Goal: Task Accomplishment & Management: Use online tool/utility

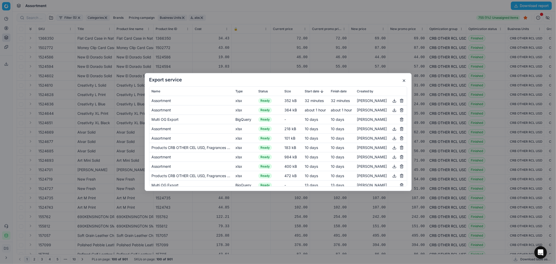
click at [163, 3] on div "Export service Name Type Status Size Start date Finish date Created by Assortme…" at bounding box center [278, 132] width 556 height 264
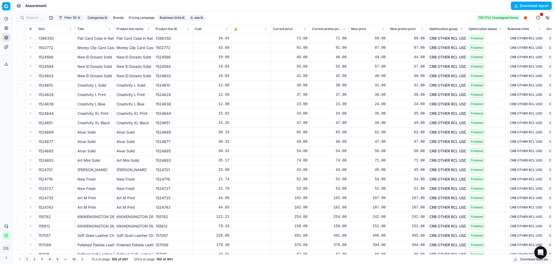
click at [8, 31] on button "Pricing" at bounding box center [6, 28] width 8 height 8
click at [33, 39] on link "Optimization groups" at bounding box center [50, 37] width 61 height 7
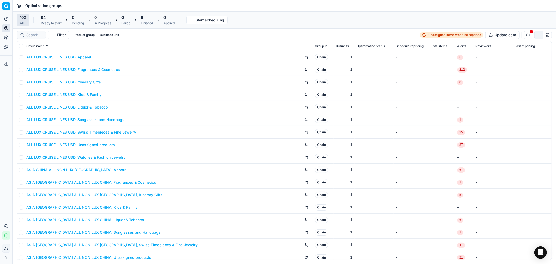
click at [149, 20] on div "8" at bounding box center [147, 17] width 12 height 5
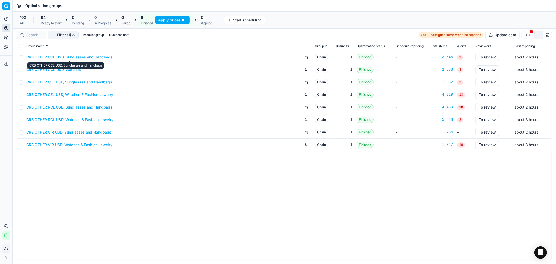
click at [79, 58] on link "CRB OTHER CCL USD, Sunglasses and Handbags" at bounding box center [69, 57] width 86 height 5
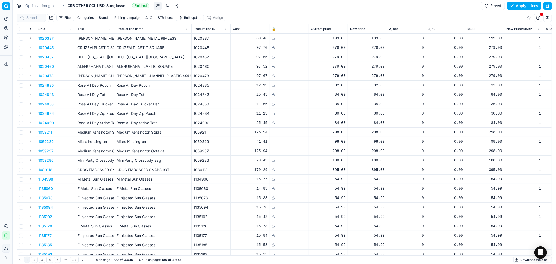
click at [548, 4] on button "button" at bounding box center [548, 6] width 8 height 8
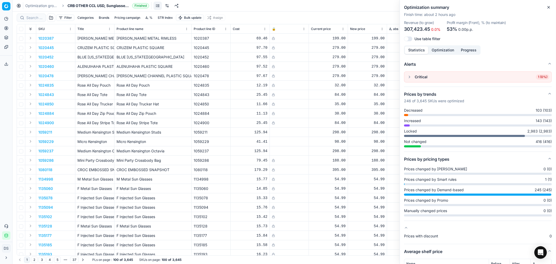
click at [536, 79] on span "1 (0%)" at bounding box center [543, 76] width 14 height 5
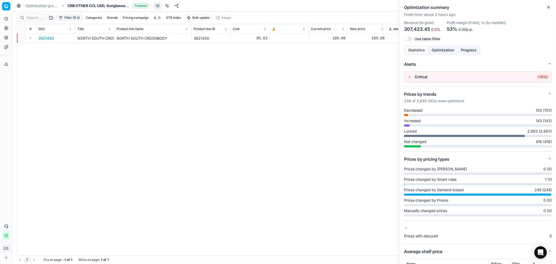
click at [411, 76] on button "button" at bounding box center [410, 77] width 6 height 6
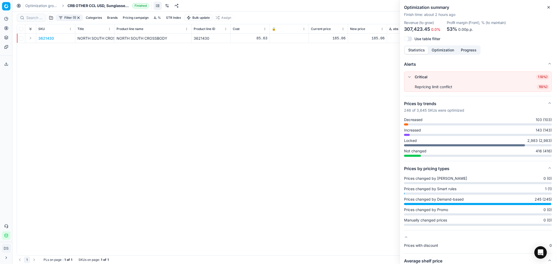
click at [226, 95] on div "3621430 [GEOGRAPHIC_DATA] [GEOGRAPHIC_DATA] 3621430 85.63 185.06 185.06 0 0.00 …" at bounding box center [284, 145] width 535 height 222
click at [550, 6] on icon "button" at bounding box center [549, 7] width 4 height 4
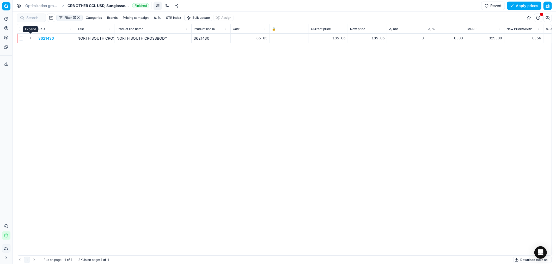
click at [30, 40] on button "Expand" at bounding box center [30, 38] width 6 height 6
click at [42, 37] on p "3621430" at bounding box center [46, 38] width 16 height 5
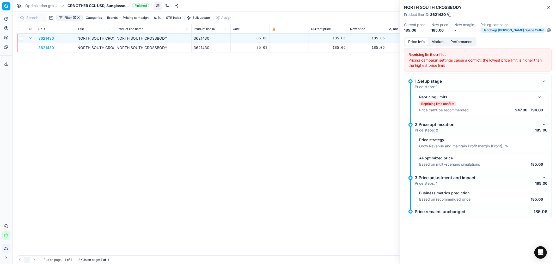
click at [541, 95] on button "button" at bounding box center [540, 97] width 6 height 6
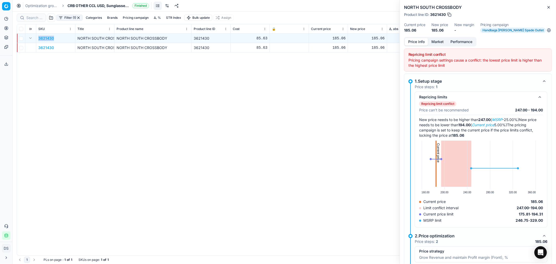
drag, startPoint x: 55, startPoint y: 38, endPoint x: 37, endPoint y: 37, distance: 18.0
click at [37, 37] on td "3621430" at bounding box center [55, 38] width 39 height 9
copy p "3621430"
click at [46, 6] on link "Optimization groups" at bounding box center [41, 5] width 33 height 5
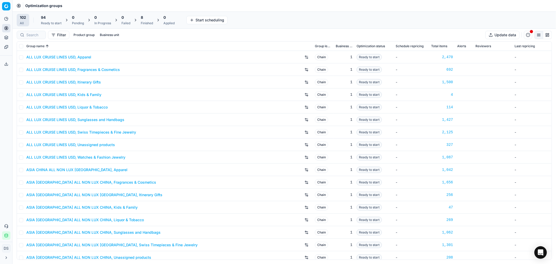
click at [150, 20] on div "8 Finished" at bounding box center [147, 20] width 12 height 10
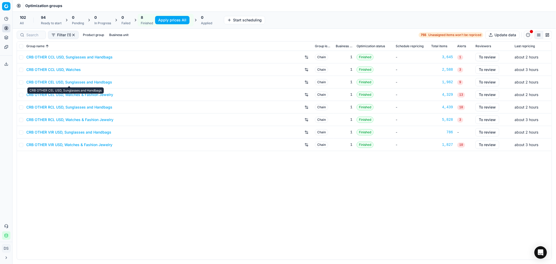
click at [86, 82] on link "CRB OTHER CEL USD, Sunglasses and Handbags" at bounding box center [69, 82] width 86 height 5
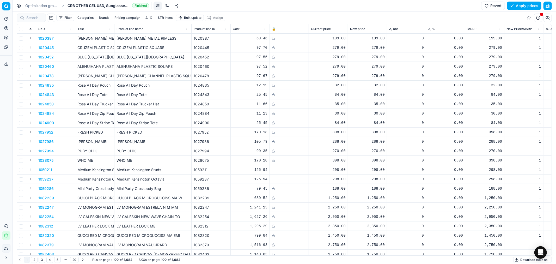
click at [547, 6] on button "button" at bounding box center [548, 6] width 8 height 8
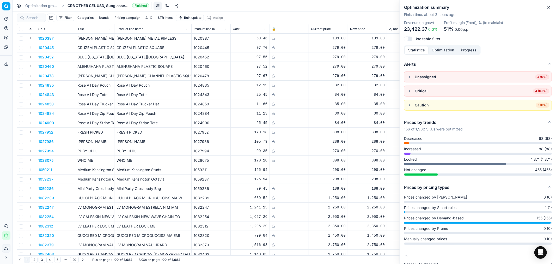
click at [410, 90] on button "button" at bounding box center [410, 91] width 6 height 6
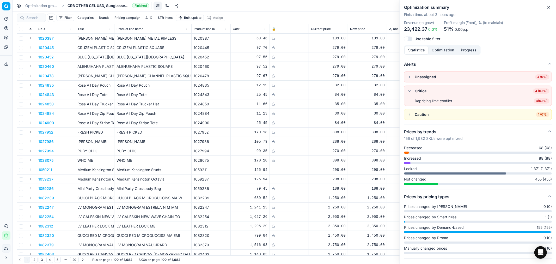
click at [37, 5] on link "Optimization groups" at bounding box center [41, 5] width 33 height 5
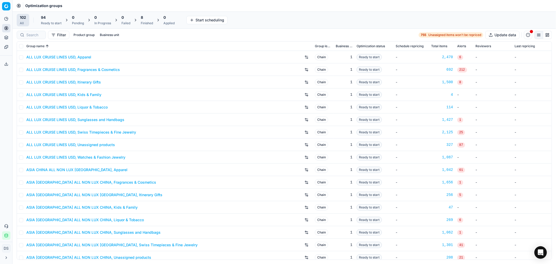
click at [143, 20] on div "8 Finished" at bounding box center [147, 20] width 12 height 10
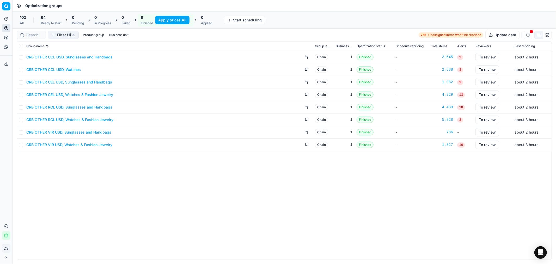
click at [79, 110] on div "CRB OTHER RCL USD, Sunglasses and Handbags" at bounding box center [168, 107] width 285 height 8
click at [86, 106] on link "CRB OTHER RCL USD, Sunglasses and Handbags" at bounding box center [69, 107] width 86 height 5
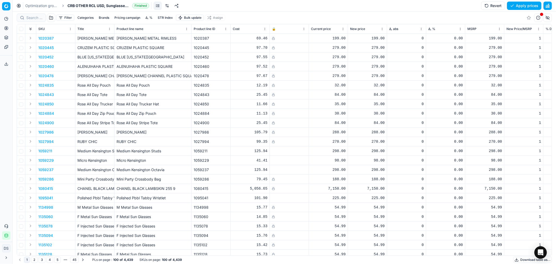
click at [548, 8] on button "button" at bounding box center [548, 6] width 8 height 8
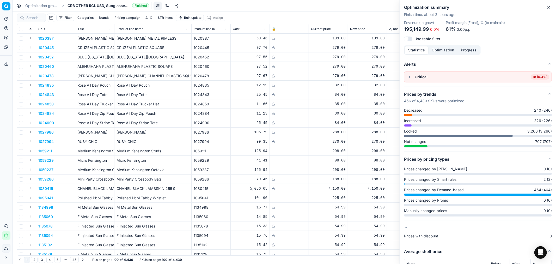
click at [408, 79] on button "button" at bounding box center [410, 77] width 6 height 6
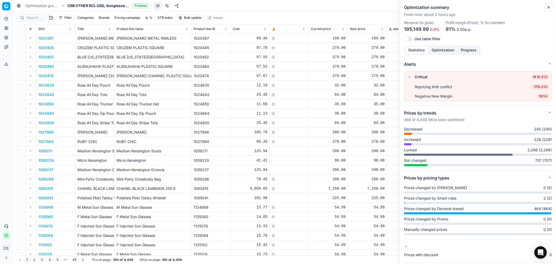
click at [548, 9] on icon "button" at bounding box center [549, 7] width 4 height 4
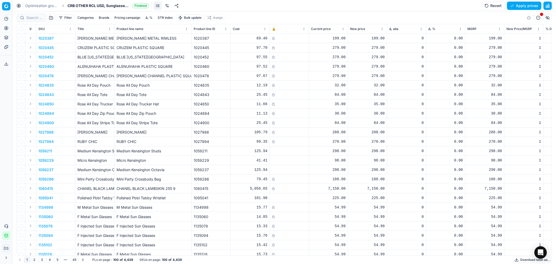
click at [35, 7] on link "Optimization groups" at bounding box center [41, 5] width 33 height 5
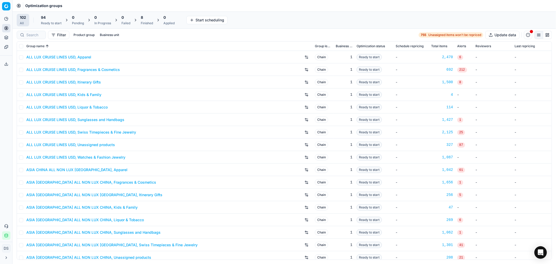
click at [151, 22] on div "Finished" at bounding box center [147, 23] width 12 height 4
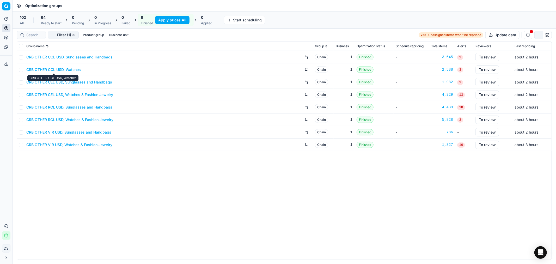
click at [72, 67] on link "CRB OTHER CCL USD, Watches" at bounding box center [53, 69] width 55 height 5
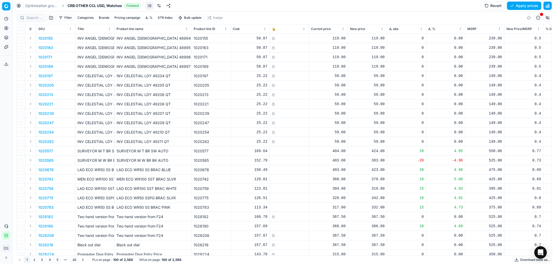
click at [550, 8] on button "button" at bounding box center [548, 6] width 8 height 8
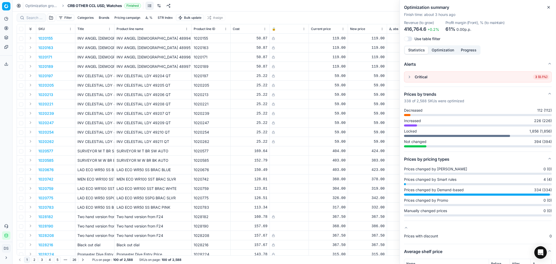
click at [550, 8] on icon "button" at bounding box center [549, 7] width 2 height 2
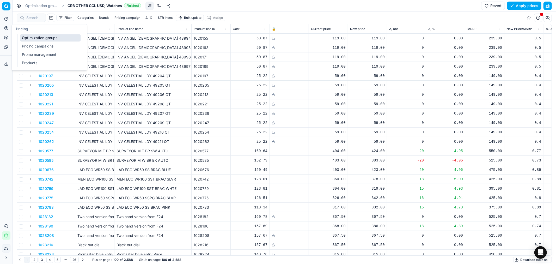
click at [34, 38] on link "Optimization groups" at bounding box center [50, 37] width 61 height 7
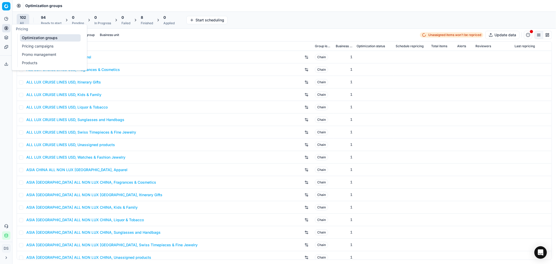
click at [147, 21] on div "Finished" at bounding box center [147, 23] width 12 height 4
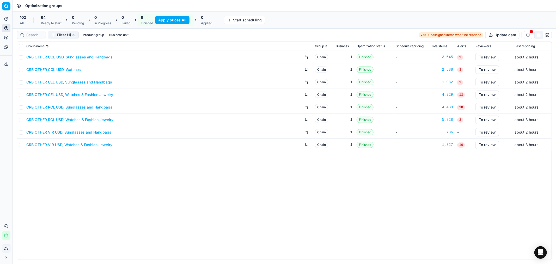
click at [172, 19] on button "Apply prices All" at bounding box center [172, 20] width 34 height 8
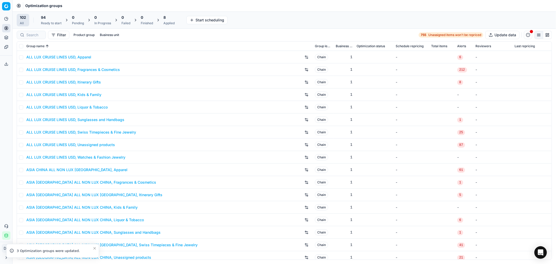
click at [167, 22] on div "Applied" at bounding box center [169, 23] width 11 height 4
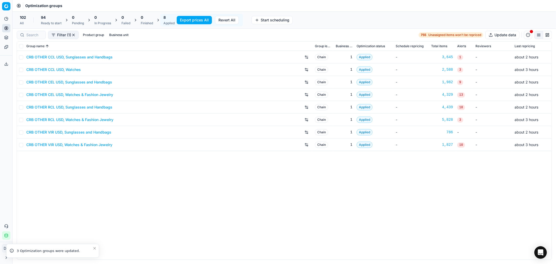
click at [185, 19] on button "Export prices All" at bounding box center [194, 20] width 35 height 8
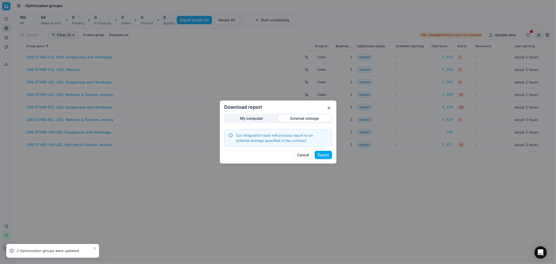
click at [303, 93] on div "Download report My computer External storage Our integration team will process …" at bounding box center [278, 132] width 556 height 264
click at [326, 153] on button "Export" at bounding box center [323, 155] width 17 height 8
